Goal: Information Seeking & Learning: Find specific fact

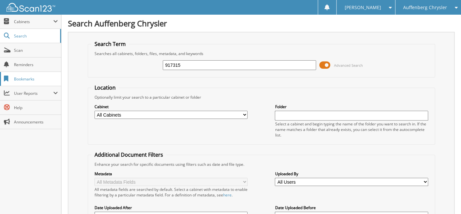
type input "917315"
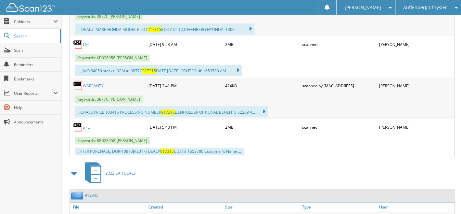
scroll to position [374, 0]
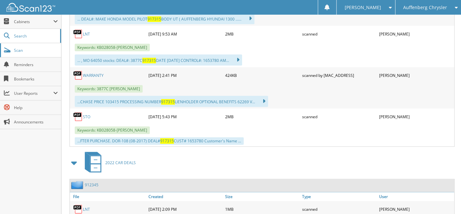
click at [19, 52] on span "Scan" at bounding box center [36, 50] width 44 height 6
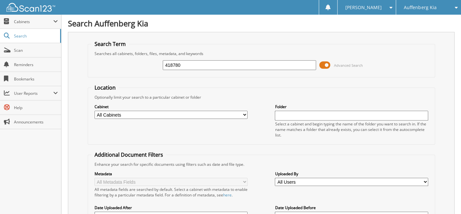
type input "418780"
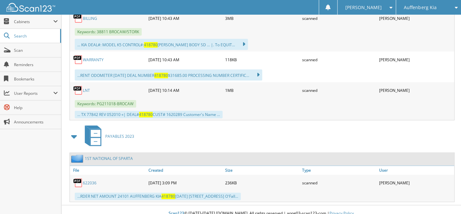
scroll to position [161, 0]
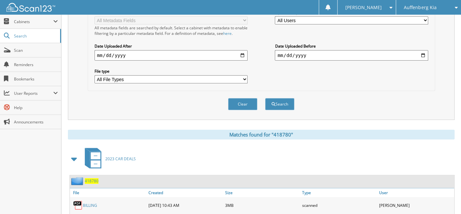
click at [93, 178] on span "418780" at bounding box center [92, 181] width 14 height 6
